Goal: Information Seeking & Learning: Learn about a topic

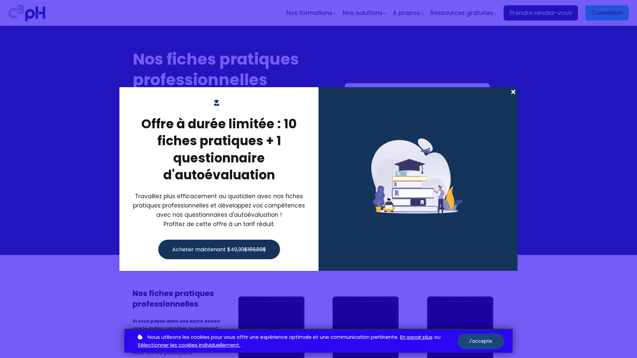
click at [481, 341] on button "J'accepte." at bounding box center [480, 342] width 47 height 16
